Goal: Task Accomplishment & Management: Complete application form

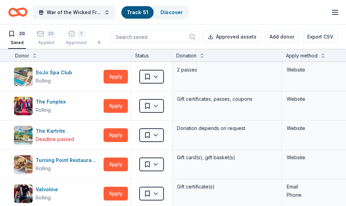
scroll to position [413, 0]
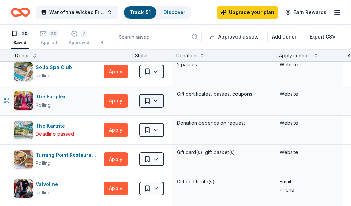
click at [155, 101] on html "War of the Wicked Friendly 10uC Track · 51 Discover Upgrade your plan Earn Rewa…" at bounding box center [175, 103] width 351 height 206
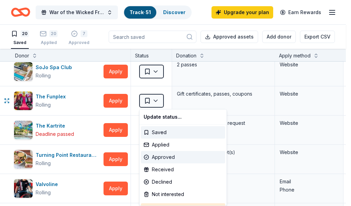
click at [159, 157] on div "Approved" at bounding box center [183, 157] width 84 height 12
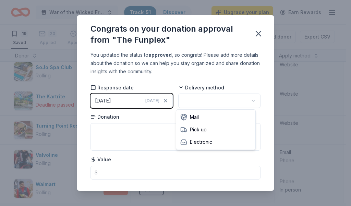
click at [248, 101] on html "War of the Wicked Friendly 10uC Track · 51 Discover Upgrade your plan Earn Rewa…" at bounding box center [175, 103] width 351 height 206
click at [261, 28] on button "button" at bounding box center [258, 33] width 15 height 15
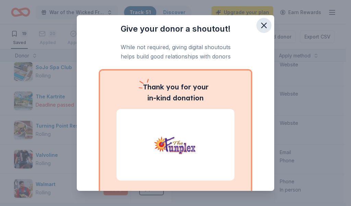
click at [259, 26] on icon "button" at bounding box center [264, 26] width 10 height 10
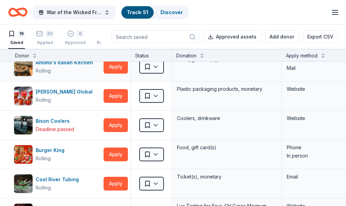
scroll to position [0, 0]
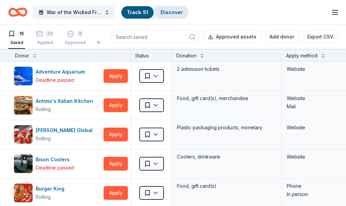
click at [168, 14] on link "Discover" at bounding box center [172, 12] width 22 height 6
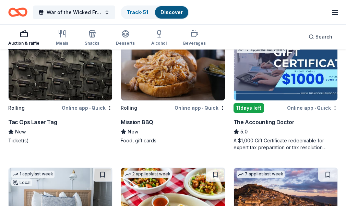
scroll to position [98, 0]
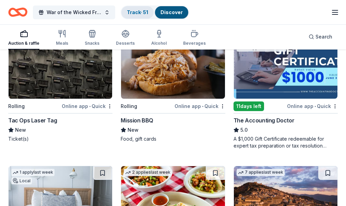
click at [147, 13] on link "Track · 51" at bounding box center [137, 12] width 21 height 6
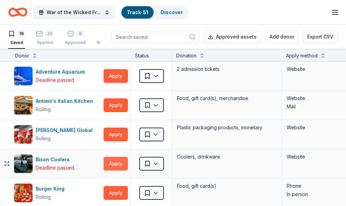
click at [116, 166] on button "Apply" at bounding box center [116, 163] width 24 height 14
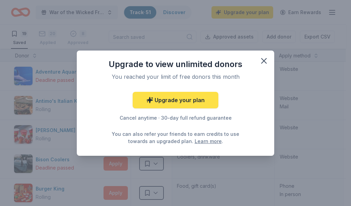
click at [184, 100] on link "Upgrade your plan" at bounding box center [176, 100] width 86 height 16
click at [173, 99] on link "Upgrade your plan" at bounding box center [176, 100] width 86 height 16
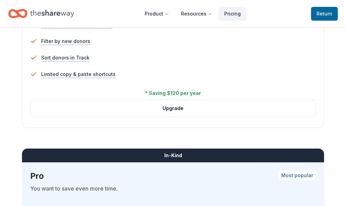
scroll to position [503, 0]
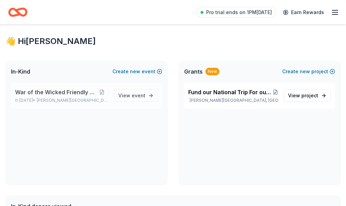
click at [97, 103] on span "[PERSON_NAME][GEOGRAPHIC_DATA], [GEOGRAPHIC_DATA]" at bounding box center [72, 99] width 71 height 5
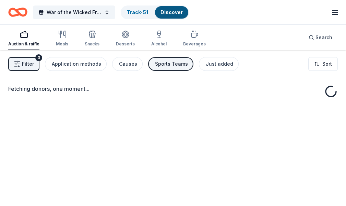
click at [25, 67] on span "Filter" at bounding box center [28, 64] width 12 height 8
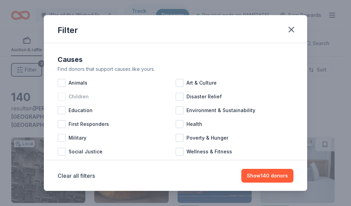
click at [59, 97] on div at bounding box center [62, 96] width 8 height 8
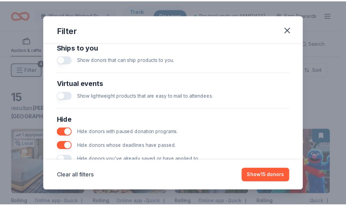
scroll to position [335, 0]
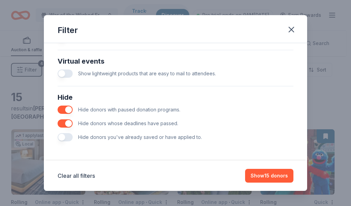
click at [69, 121] on button "button" at bounding box center [65, 123] width 15 height 8
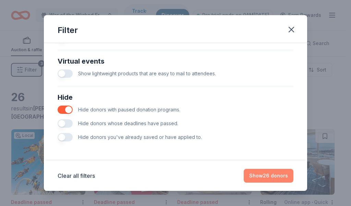
click at [265, 176] on button "Show 26 donors" at bounding box center [269, 175] width 50 height 14
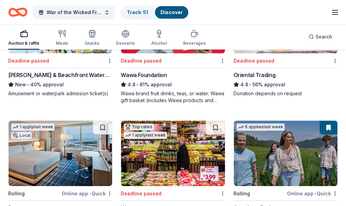
scroll to position [134, 0]
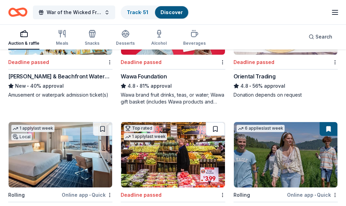
click at [206, 122] on button at bounding box center [215, 129] width 19 height 14
click at [207, 122] on button at bounding box center [216, 129] width 18 height 14
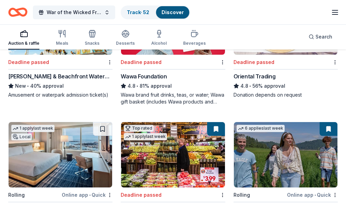
click at [234, 205] on div "American Eagle" at bounding box center [254, 209] width 40 height 8
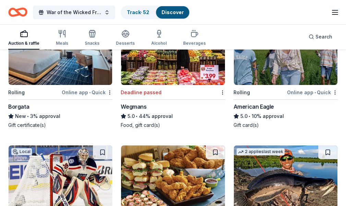
scroll to position [246, 0]
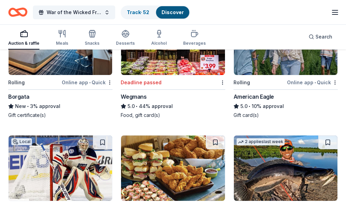
click at [225, 135] on img at bounding box center [173, 167] width 104 height 65
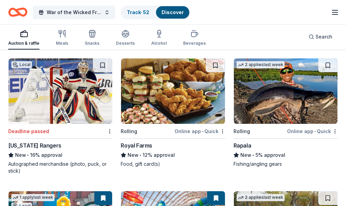
scroll to position [324, 0]
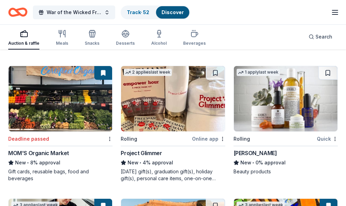
scroll to position [576, 0]
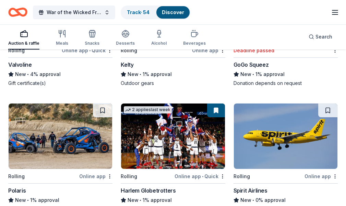
scroll to position [813, 0]
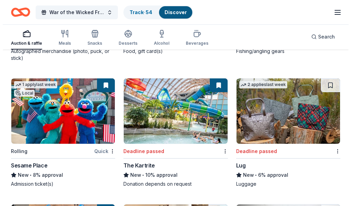
scroll to position [0, 0]
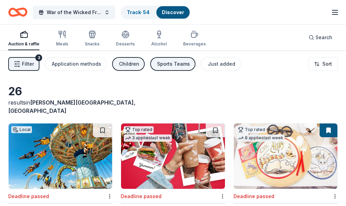
click at [27, 62] on span "Filter" at bounding box center [28, 64] width 12 height 8
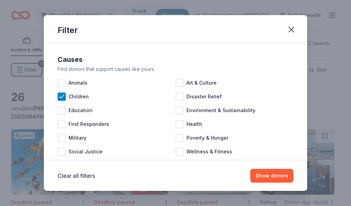
click at [57, 96] on div "Causes Find donors that support causes like yours. Animals Art & Culture Childr…" at bounding box center [176, 106] width 242 height 110
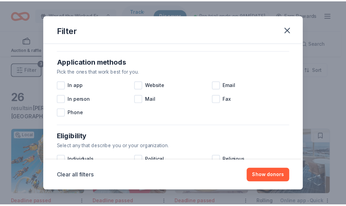
scroll to position [126, 0]
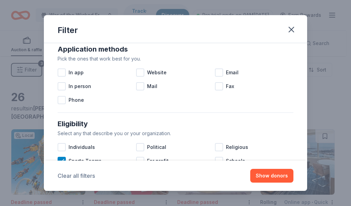
click at [84, 175] on button "Clear all filters" at bounding box center [76, 175] width 37 height 8
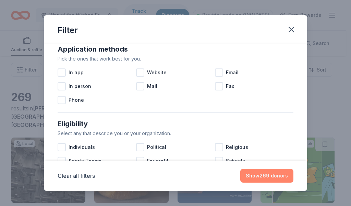
click at [260, 173] on button "Show 269 donors" at bounding box center [267, 175] width 53 height 14
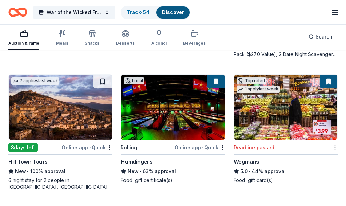
scroll to position [717, 0]
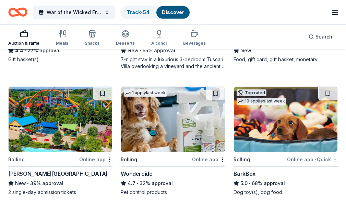
scroll to position [978, 0]
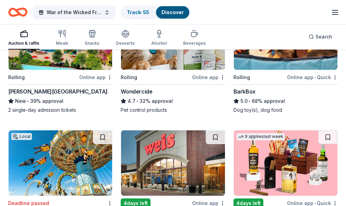
scroll to position [1039, 0]
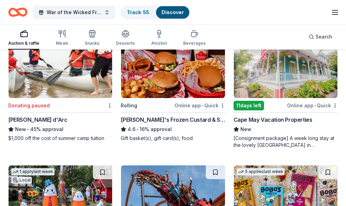
scroll to position [1661, 0]
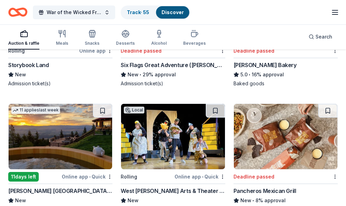
scroll to position [1726, 0]
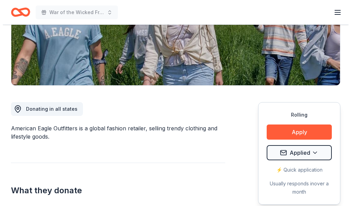
scroll to position [126, 0]
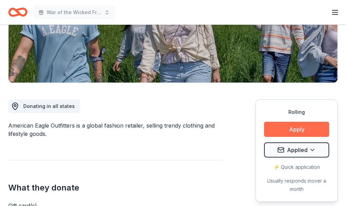
click at [294, 127] on button "Apply" at bounding box center [296, 128] width 65 height 15
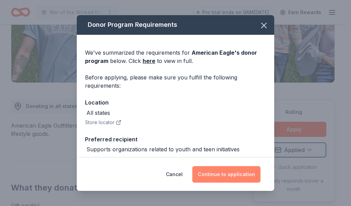
click at [234, 174] on button "Continue to application" at bounding box center [227, 174] width 68 height 16
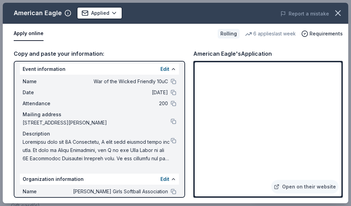
scroll to position [4, 0]
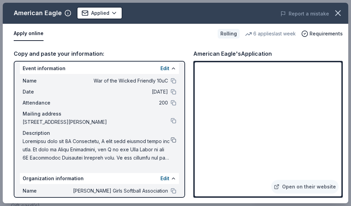
click at [171, 140] on button at bounding box center [173, 139] width 5 height 5
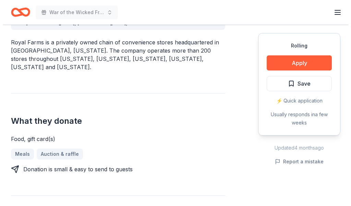
scroll to position [252, 0]
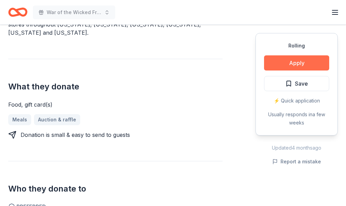
click at [264, 63] on button "Apply" at bounding box center [296, 62] width 65 height 15
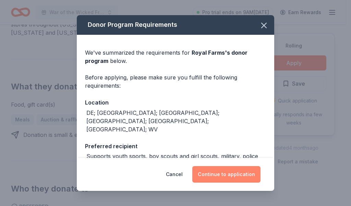
click at [217, 174] on button "Continue to application" at bounding box center [227, 174] width 68 height 16
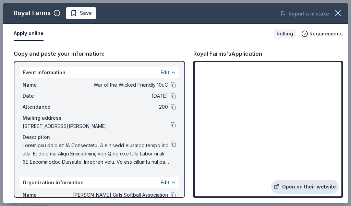
click at [305, 187] on link "Open on their website" at bounding box center [305, 186] width 68 height 14
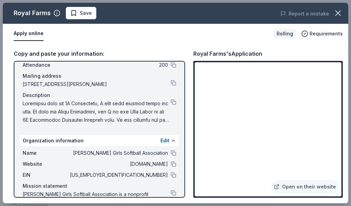
scroll to position [68, 0]
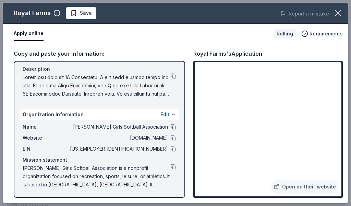
click at [171, 125] on button at bounding box center [173, 126] width 5 height 5
click at [302, 185] on link "Open on their website" at bounding box center [305, 186] width 68 height 14
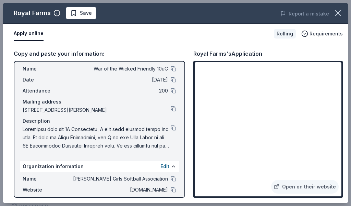
scroll to position [0, 0]
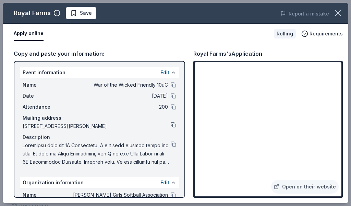
click at [171, 124] on button at bounding box center [173, 124] width 5 height 5
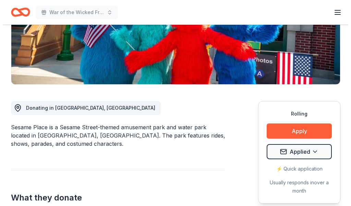
scroll to position [252, 0]
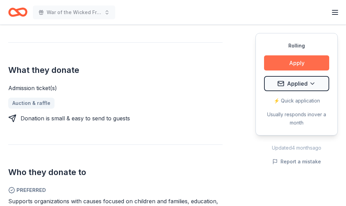
click at [271, 64] on button "Apply" at bounding box center [296, 62] width 65 height 15
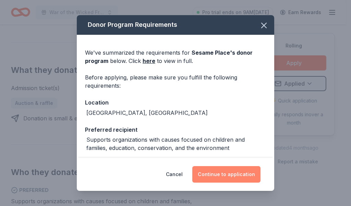
click at [229, 173] on button "Continue to application" at bounding box center [227, 174] width 68 height 16
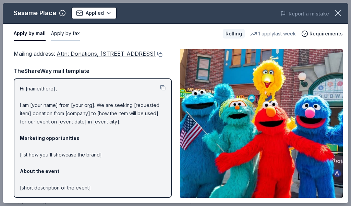
click at [67, 30] on button "Apply by fax" at bounding box center [65, 33] width 29 height 14
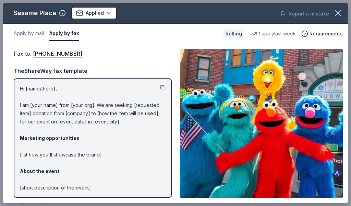
drag, startPoint x: 96, startPoint y: 55, endPoint x: 17, endPoint y: 50, distance: 79.1
click at [17, 50] on div "Fax to : (215) 741-5307" at bounding box center [93, 53] width 158 height 9
click at [63, 56] on link "(215) 741-5307" at bounding box center [57, 53] width 49 height 9
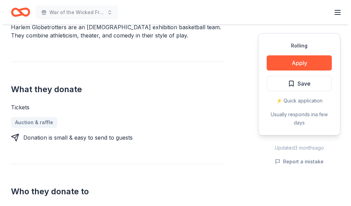
scroll to position [252, 0]
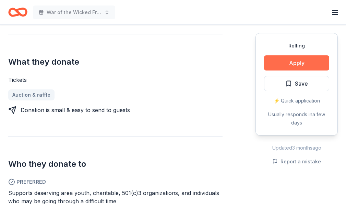
click at [279, 61] on button "Apply" at bounding box center [296, 62] width 65 height 15
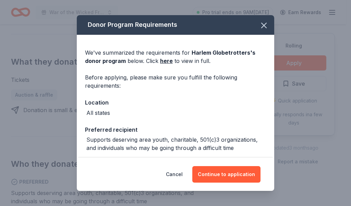
click at [223, 183] on div "Cancel Continue to application" at bounding box center [176, 174] width 198 height 33
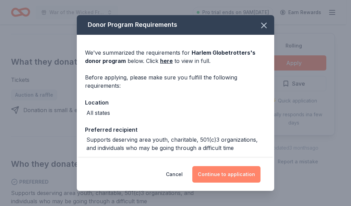
click at [224, 176] on button "Continue to application" at bounding box center [227, 174] width 68 height 16
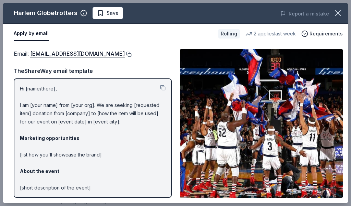
click at [125, 56] on button at bounding box center [128, 53] width 7 height 5
click at [114, 17] on span "Save" at bounding box center [113, 13] width 12 height 8
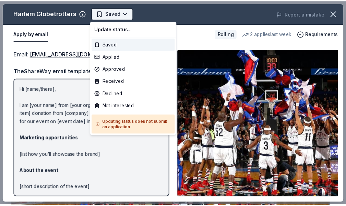
scroll to position [0, 0]
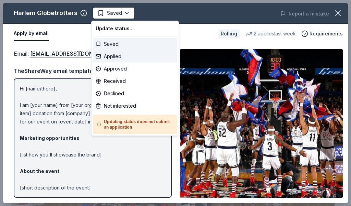
click at [124, 56] on div "Applied" at bounding box center [135, 56] width 84 height 12
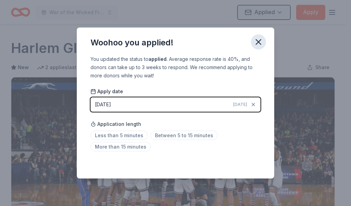
click at [260, 43] on icon "button" at bounding box center [258, 41] width 5 height 5
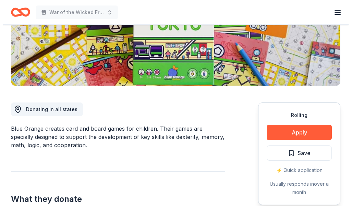
scroll to position [126, 0]
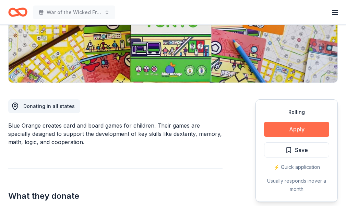
click at [266, 126] on button "Apply" at bounding box center [296, 128] width 65 height 15
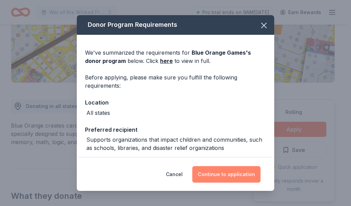
click at [220, 169] on button "Continue to application" at bounding box center [227, 174] width 68 height 16
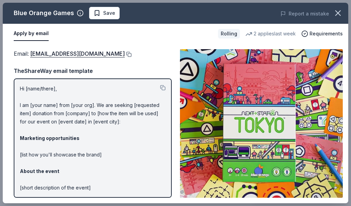
click at [125, 53] on button at bounding box center [128, 53] width 7 height 5
click at [125, 56] on button at bounding box center [128, 53] width 7 height 5
click at [125, 53] on button at bounding box center [128, 53] width 7 height 5
click at [125, 55] on button at bounding box center [128, 53] width 7 height 5
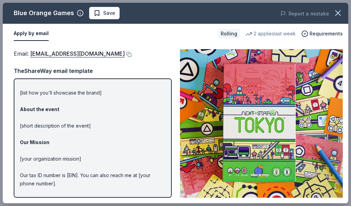
scroll to position [83, 0]
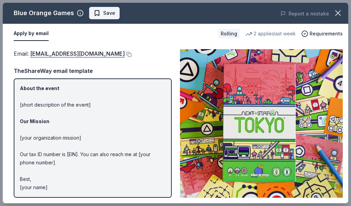
click at [110, 17] on span "Save" at bounding box center [109, 13] width 12 height 8
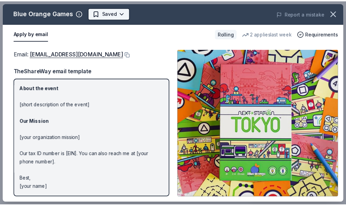
scroll to position [0, 0]
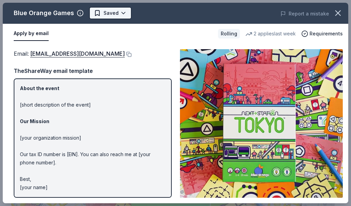
click at [124, 10] on html "War of the Wicked Friendly 10uC Pro trial ends on 9AM, 10/21 Earn Rewards Rolli…" at bounding box center [175, 103] width 351 height 206
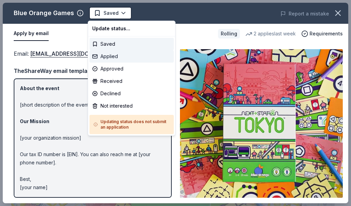
click at [120, 53] on div "Applied" at bounding box center [132, 56] width 84 height 12
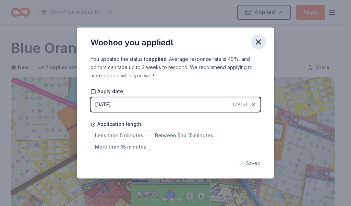
click at [254, 38] on button "button" at bounding box center [258, 41] width 15 height 15
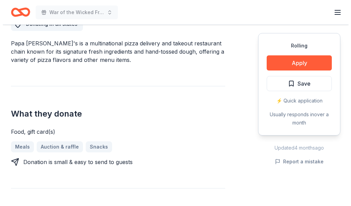
scroll to position [252, 0]
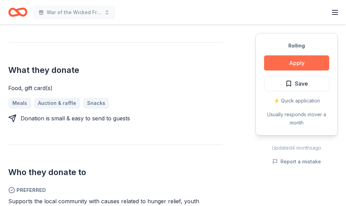
click at [280, 65] on button "Apply" at bounding box center [296, 62] width 65 height 15
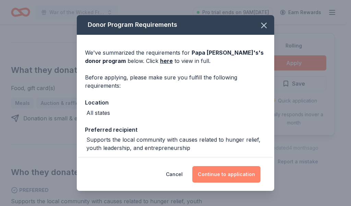
click at [249, 171] on button "Continue to application" at bounding box center [227, 174] width 68 height 16
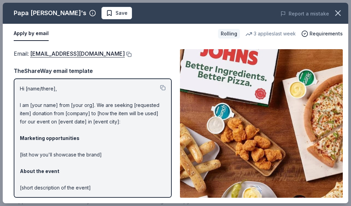
click at [125, 55] on button at bounding box center [128, 53] width 7 height 5
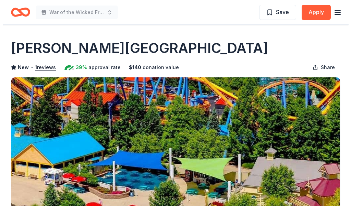
scroll to position [126, 0]
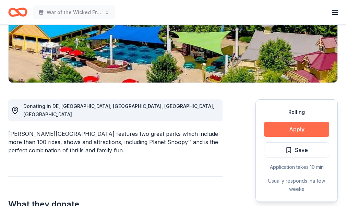
click at [311, 128] on button "Apply" at bounding box center [296, 128] width 65 height 15
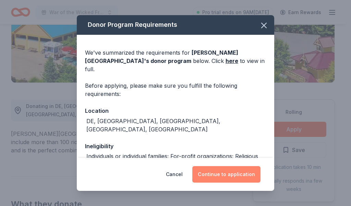
click at [247, 180] on button "Continue to application" at bounding box center [227, 174] width 68 height 16
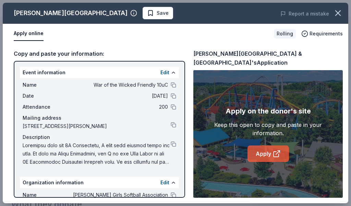
click at [260, 145] on link "Apply" at bounding box center [269, 153] width 42 height 16
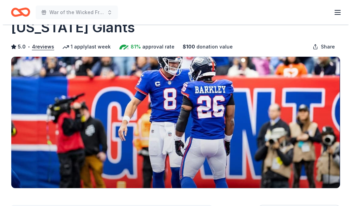
scroll to position [126, 0]
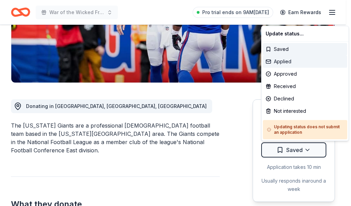
click at [300, 62] on div "Applied" at bounding box center [305, 61] width 84 height 12
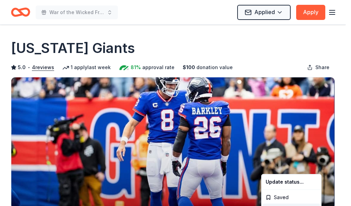
scroll to position [0, 0]
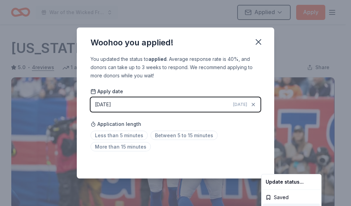
click at [258, 41] on html "War of the Wicked Friendly 10uC Applied Apply Deadline passed Share New York Gi…" at bounding box center [175, 103] width 351 height 206
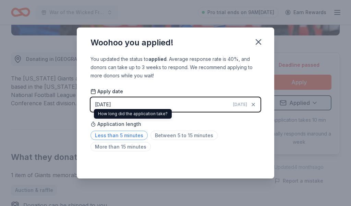
click at [124, 132] on span "Less than 5 minutes" at bounding box center [119, 134] width 57 height 9
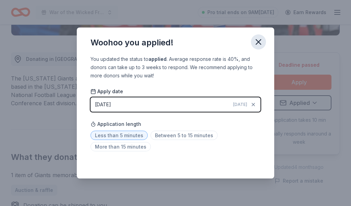
click at [260, 43] on icon "button" at bounding box center [258, 41] width 5 height 5
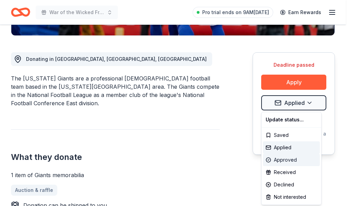
click at [275, 160] on div "Approved" at bounding box center [291, 159] width 57 height 12
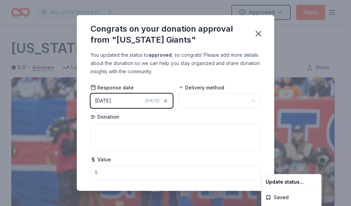
click at [251, 99] on html "War of the Wicked Friendly 10uC Approved Apply Deadline passed Share New York G…" at bounding box center [175, 103] width 351 height 206
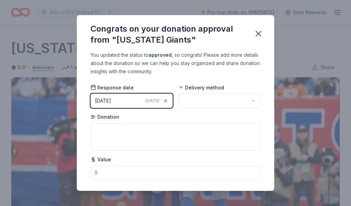
scroll to position [173, 0]
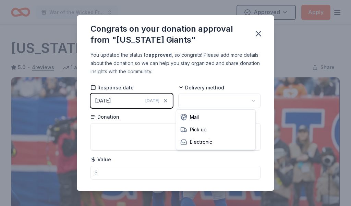
click at [249, 103] on html "War of the Wicked Friendly 10uC Approved Apply Deadline passed Share New York G…" at bounding box center [175, 103] width 351 height 206
click at [256, 37] on icon "button" at bounding box center [259, 34] width 10 height 10
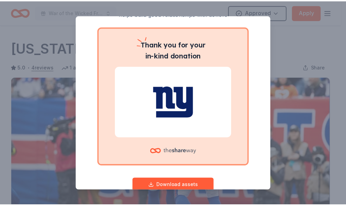
scroll to position [59, 0]
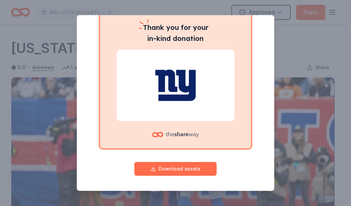
click at [178, 165] on button "Download assets" at bounding box center [176, 169] width 82 height 14
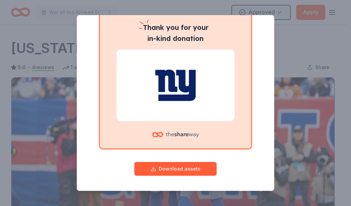
click at [294, 50] on div "Give your donor a shoutout! While not required, giving digital shoutouts helps …" at bounding box center [175, 103] width 351 height 206
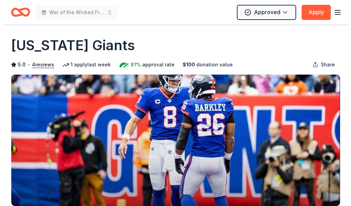
scroll to position [0, 0]
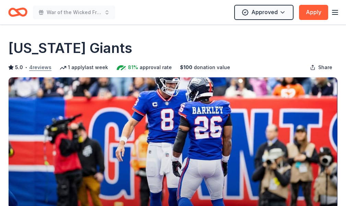
click at [42, 66] on button "4 reviews" at bounding box center [40, 67] width 22 height 8
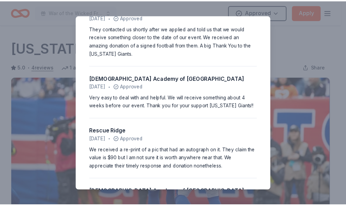
scroll to position [75, 0]
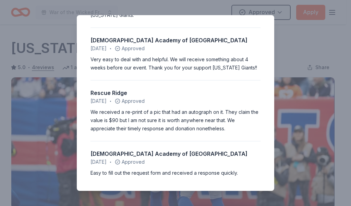
drag, startPoint x: 306, startPoint y: 69, endPoint x: 305, endPoint y: 63, distance: 5.9
click at [307, 66] on div "5.0 • 4 reviews Catholic Academy of Niagara Falls February 2025 • Approved They…" at bounding box center [175, 103] width 351 height 206
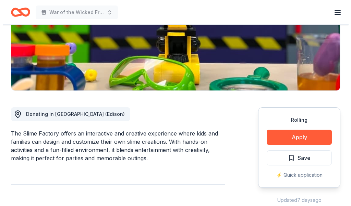
scroll to position [126, 0]
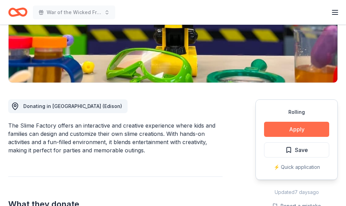
click at [269, 125] on button "Apply" at bounding box center [296, 128] width 65 height 15
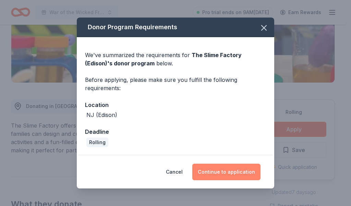
click at [218, 179] on button "Continue to application" at bounding box center [227, 171] width 68 height 16
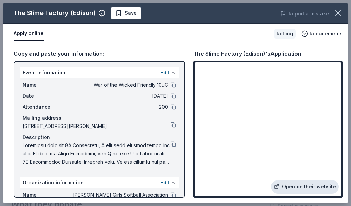
click at [302, 186] on link "Open on their website" at bounding box center [305, 186] width 68 height 14
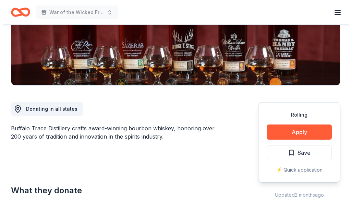
scroll to position [126, 0]
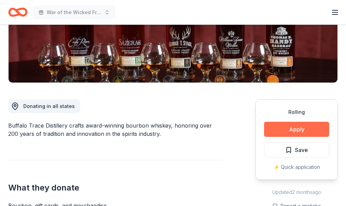
click at [288, 132] on button "Apply" at bounding box center [296, 128] width 65 height 15
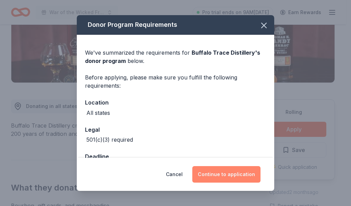
click at [228, 173] on button "Continue to application" at bounding box center [227, 174] width 68 height 16
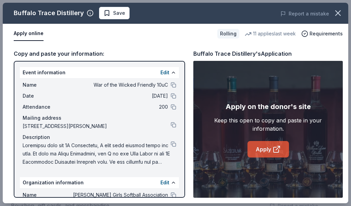
click at [264, 149] on link "Apply" at bounding box center [269, 149] width 42 height 16
click at [267, 143] on link "Apply" at bounding box center [269, 149] width 42 height 16
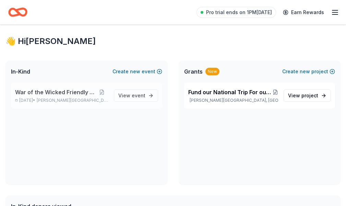
click at [73, 96] on span "War of the Wicked Friendly 10uC" at bounding box center [55, 92] width 81 height 8
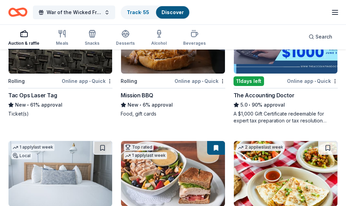
scroll to position [126, 0]
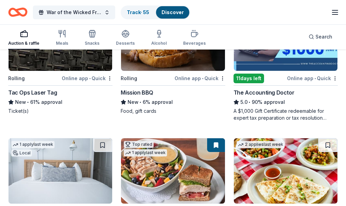
click at [132, 57] on img at bounding box center [173, 37] width 104 height 65
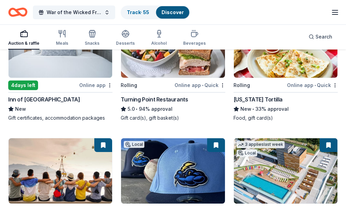
click at [225, 138] on img at bounding box center [173, 170] width 104 height 65
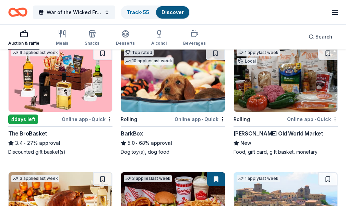
scroll to position [999, 0]
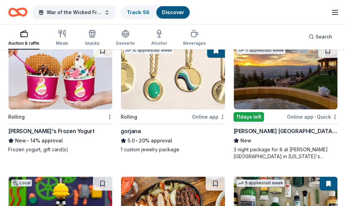
scroll to position [1650, 0]
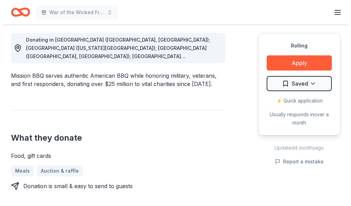
scroll to position [252, 0]
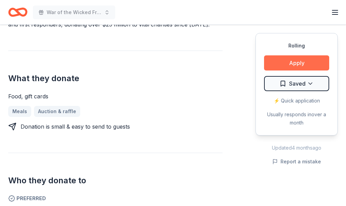
click at [296, 62] on button "Apply" at bounding box center [296, 62] width 65 height 15
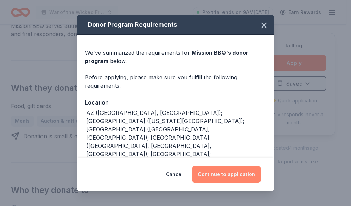
click at [238, 178] on button "Continue to application" at bounding box center [227, 174] width 68 height 16
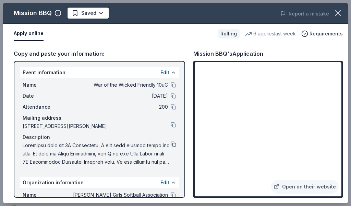
click at [171, 142] on button at bounding box center [173, 143] width 5 height 5
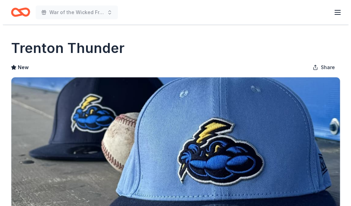
scroll to position [126, 0]
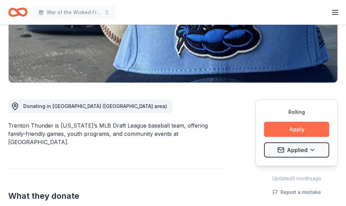
click at [284, 131] on button "Apply" at bounding box center [296, 128] width 65 height 15
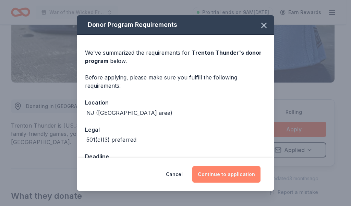
click at [247, 173] on button "Continue to application" at bounding box center [227, 174] width 68 height 16
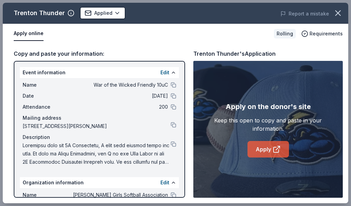
click at [265, 150] on link "Apply" at bounding box center [269, 149] width 42 height 16
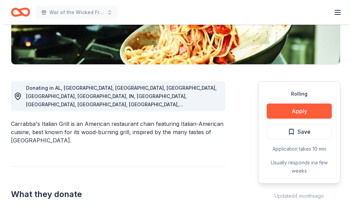
scroll to position [252, 0]
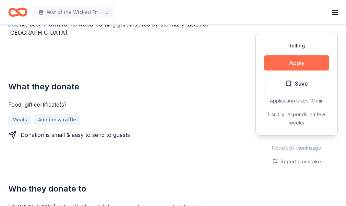
click at [307, 58] on button "Apply" at bounding box center [296, 62] width 65 height 15
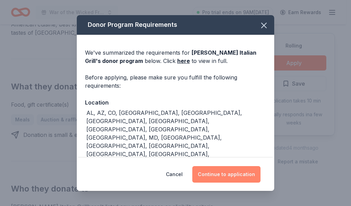
click at [234, 171] on button "Continue to application" at bounding box center [227, 174] width 68 height 16
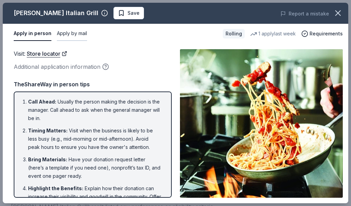
click at [75, 32] on button "Apply by mail" at bounding box center [72, 33] width 30 height 14
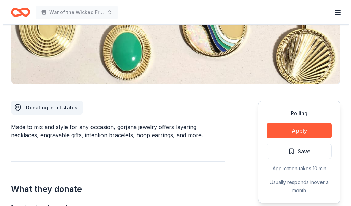
scroll to position [126, 0]
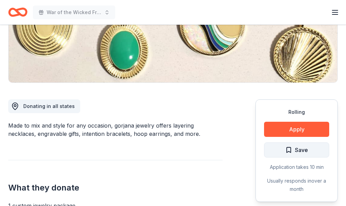
click at [313, 148] on button "Save" at bounding box center [296, 149] width 65 height 15
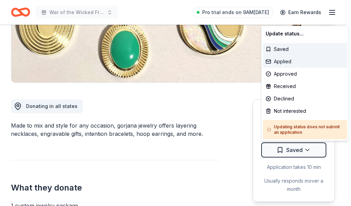
click at [296, 64] on div "Applied" at bounding box center [305, 61] width 84 height 12
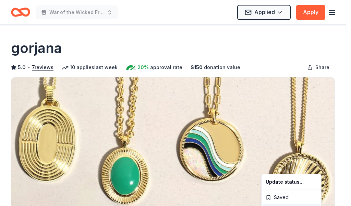
scroll to position [0, 0]
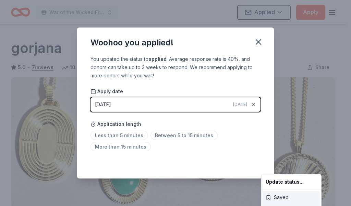
click at [290, 194] on div "Saved" at bounding box center [291, 197] width 57 height 12
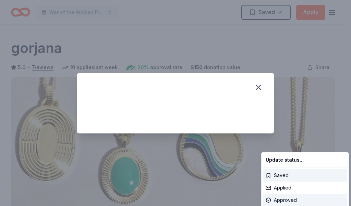
click at [297, 195] on div "Approved" at bounding box center [305, 200] width 84 height 12
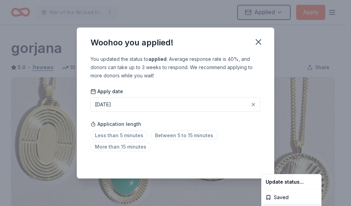
click at [259, 42] on html "War of the Wicked Friendly 10uC Applied Apply Rolling Share gorjana 5.0 • 7 rev…" at bounding box center [175, 103] width 351 height 206
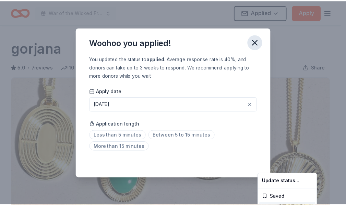
scroll to position [173, 0]
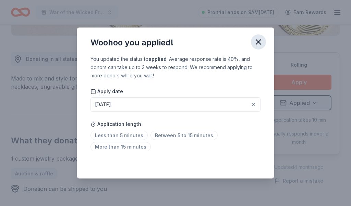
click at [256, 45] on icon "button" at bounding box center [259, 42] width 10 height 10
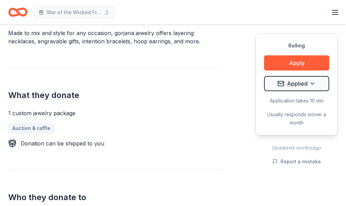
scroll to position [252, 0]
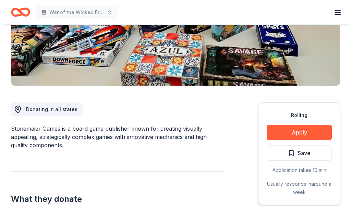
scroll to position [126, 0]
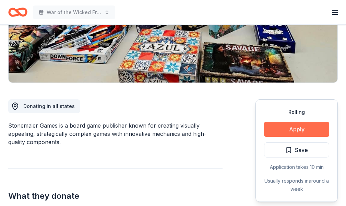
click at [264, 134] on button "Apply" at bounding box center [296, 128] width 65 height 15
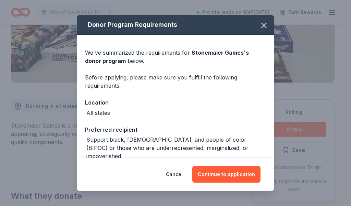
click at [297, 129] on div "Donor Program Requirements We've summarized the requirements for Stonemaier Gam…" at bounding box center [175, 103] width 351 height 206
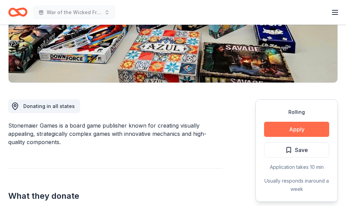
click at [272, 128] on button "Apply" at bounding box center [296, 128] width 65 height 15
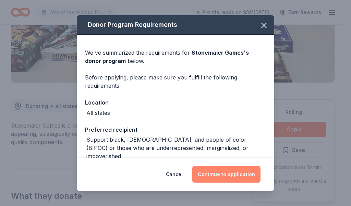
click at [206, 178] on button "Continue to application" at bounding box center [227, 174] width 68 height 16
